Goal: Information Seeking & Learning: Check status

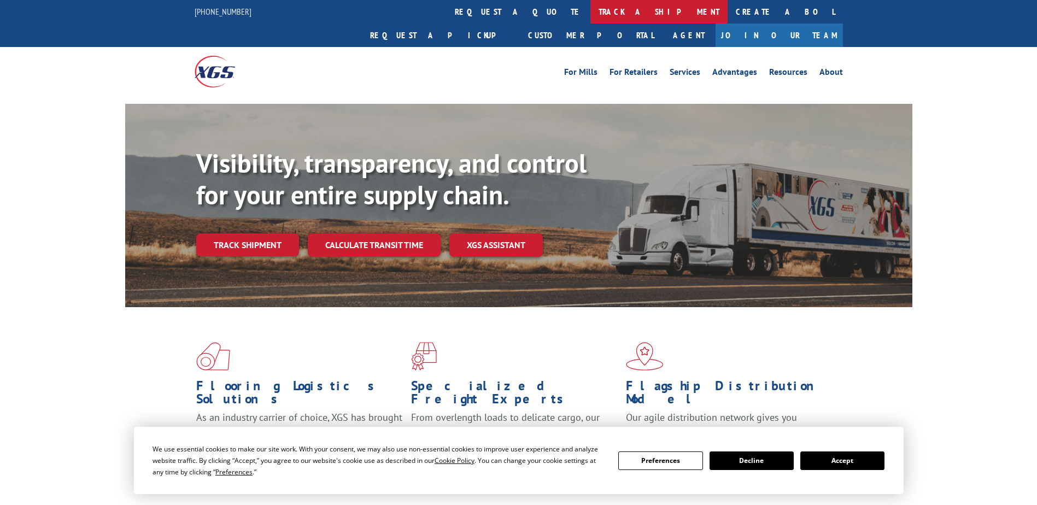
click at [590, 16] on link "track a shipment" at bounding box center [658, 12] width 137 height 24
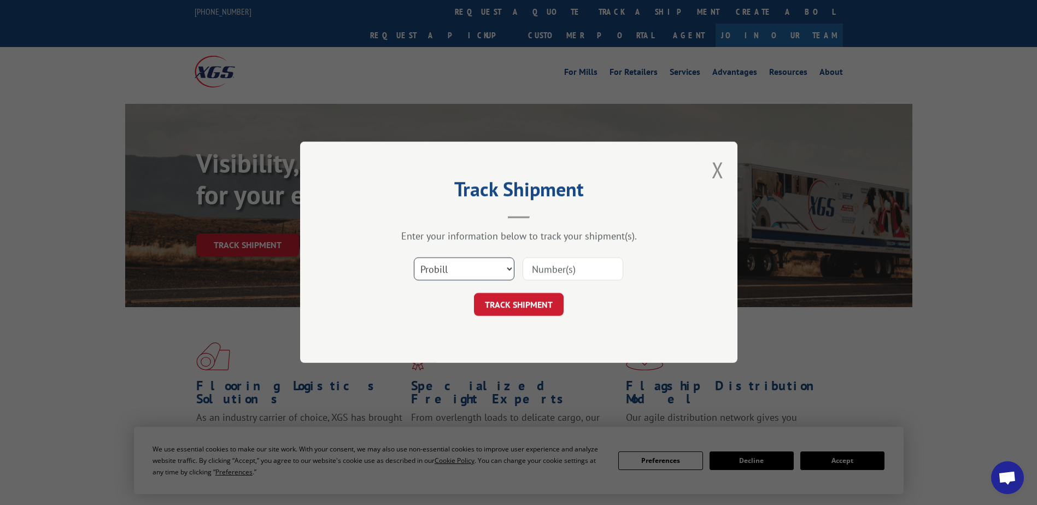
drag, startPoint x: 444, startPoint y: 268, endPoint x: 445, endPoint y: 273, distance: 5.5
click at [444, 270] on select "Select category... Probill BOL PO" at bounding box center [464, 269] width 101 height 23
select select "bol"
click at [414, 258] on select "Select category... Probill BOL PO" at bounding box center [464, 269] width 101 height 23
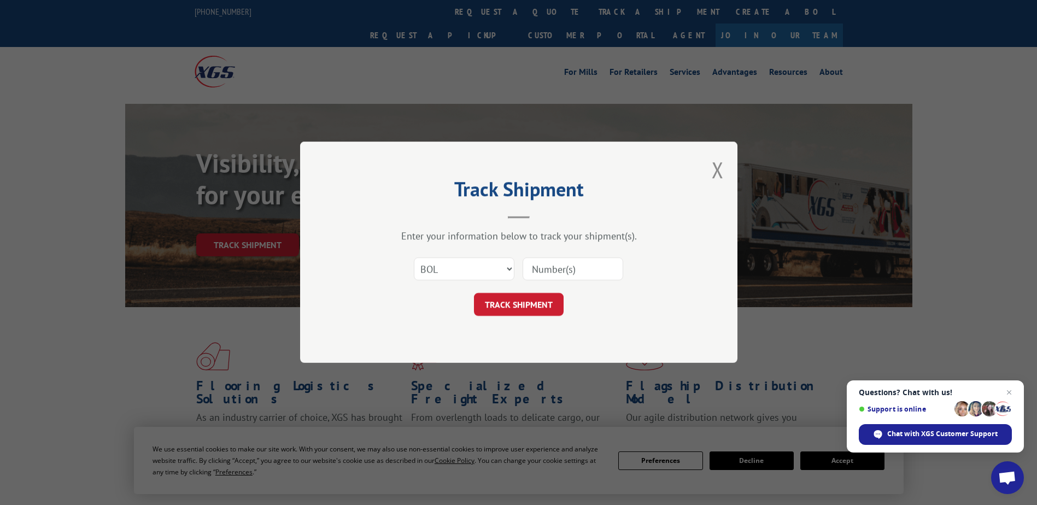
click at [557, 275] on input at bounding box center [572, 269] width 101 height 23
type input "2877722"
click at [537, 306] on button "TRACK SHIPMENT" at bounding box center [519, 304] width 90 height 23
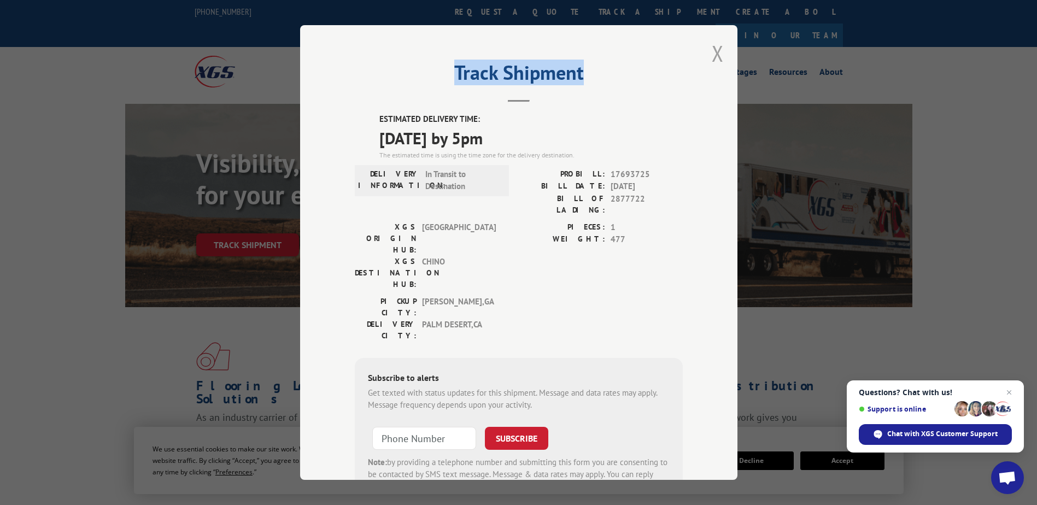
click at [707, 57] on div "Track Shipment ESTIMATED DELIVERY TIME: [DATE] by 5pm The estimated time is usi…" at bounding box center [518, 252] width 437 height 455
click at [712, 61] on button "Close modal" at bounding box center [718, 53] width 12 height 29
